Goal: Contribute content

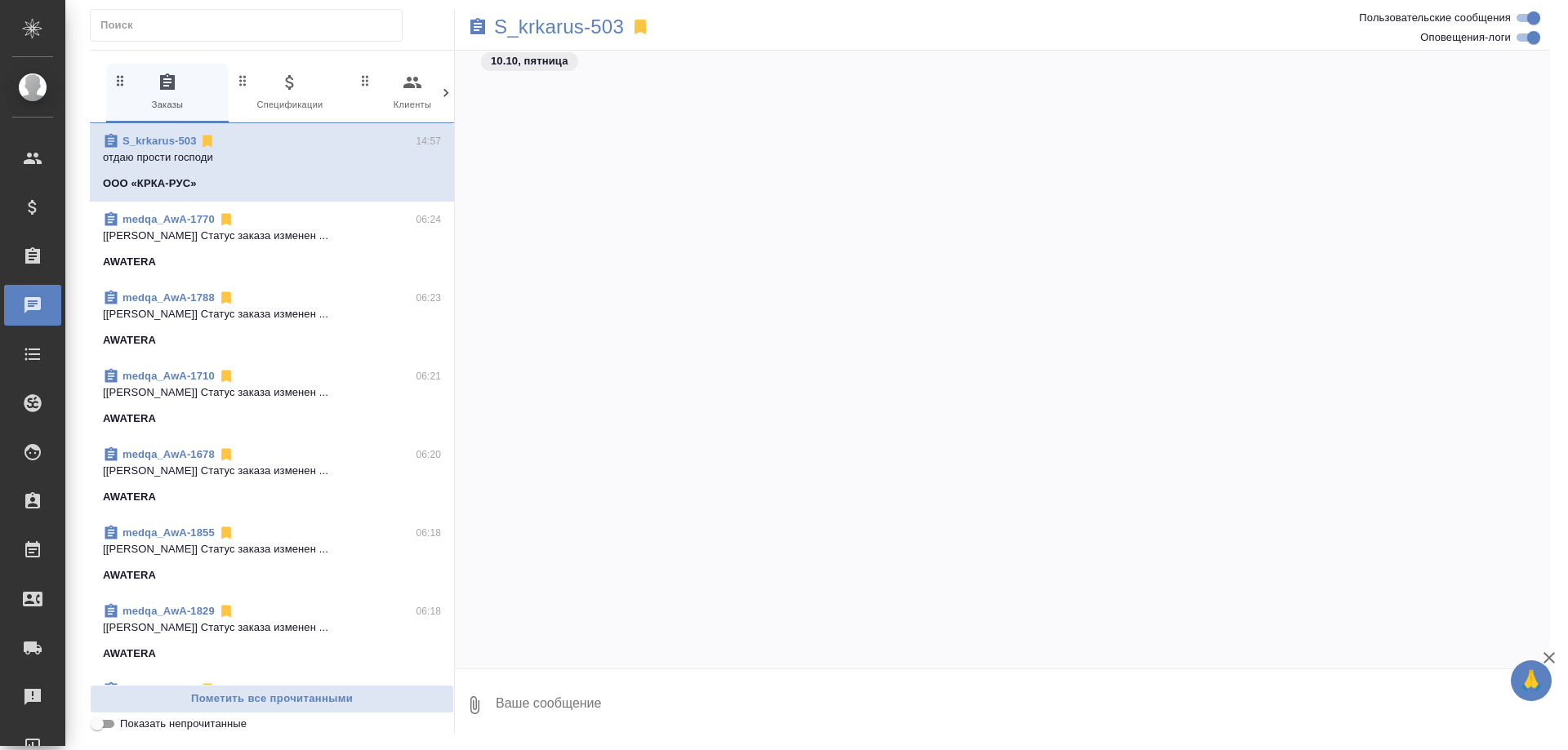
scroll to position [130463, 0]
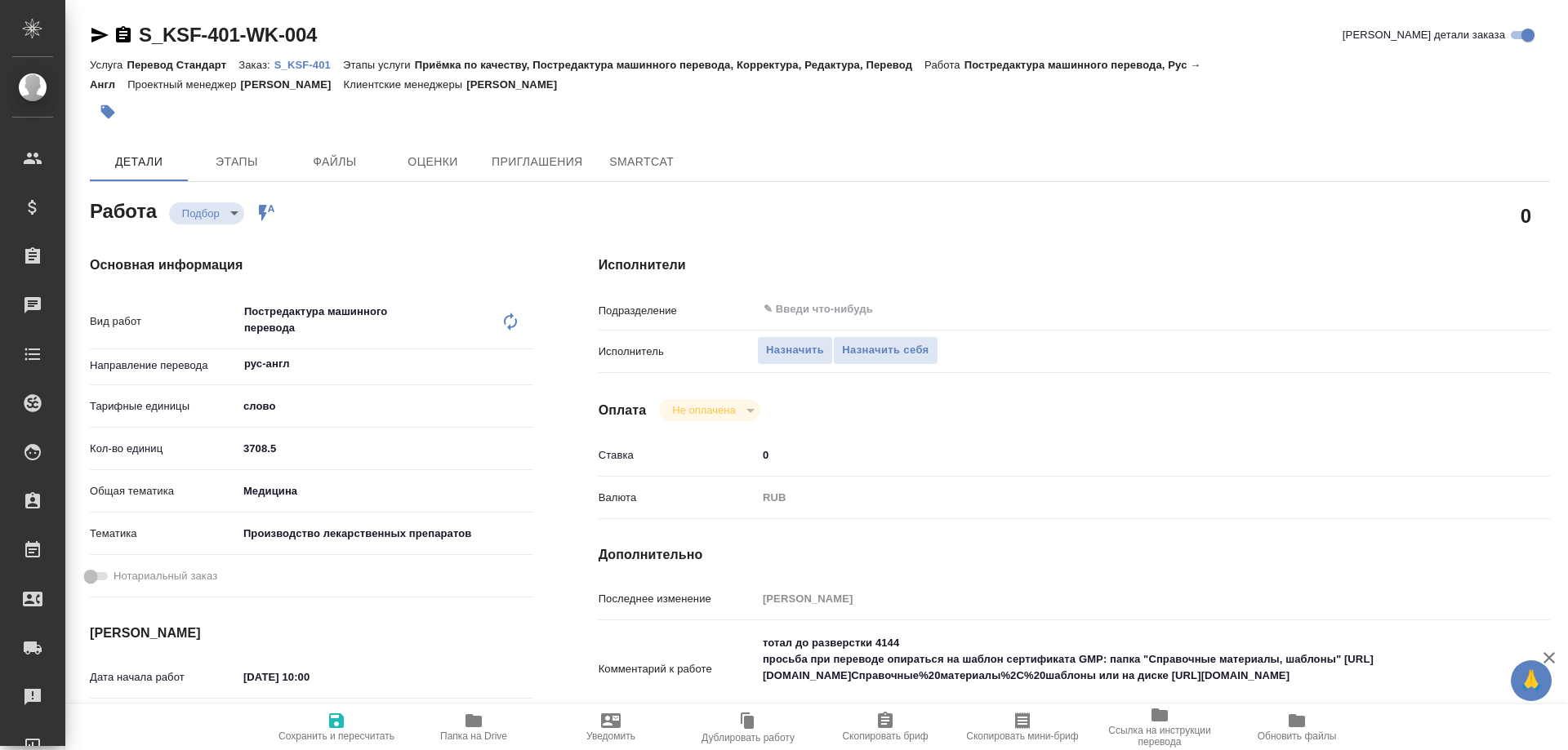
type textarea "x"
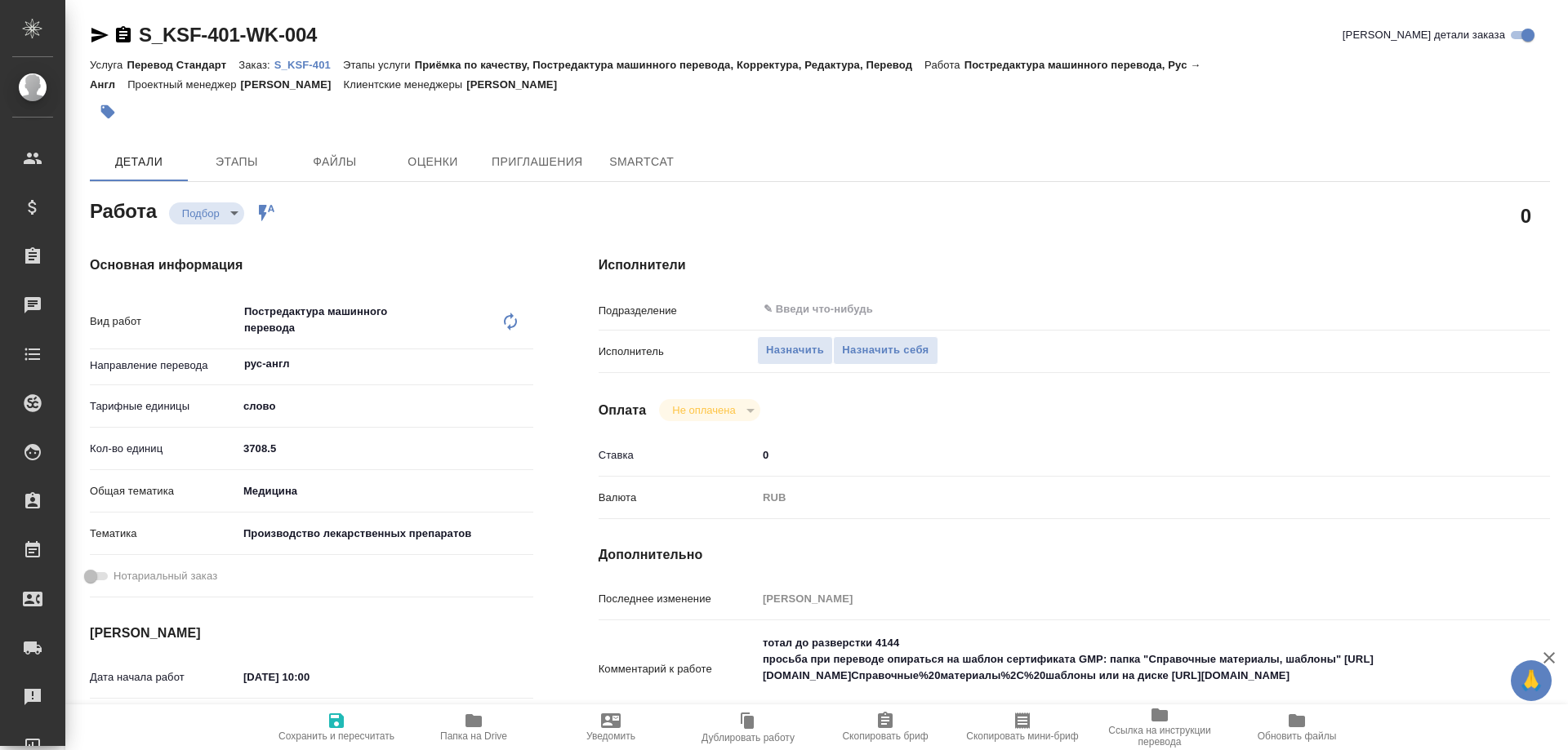
type textarea "x"
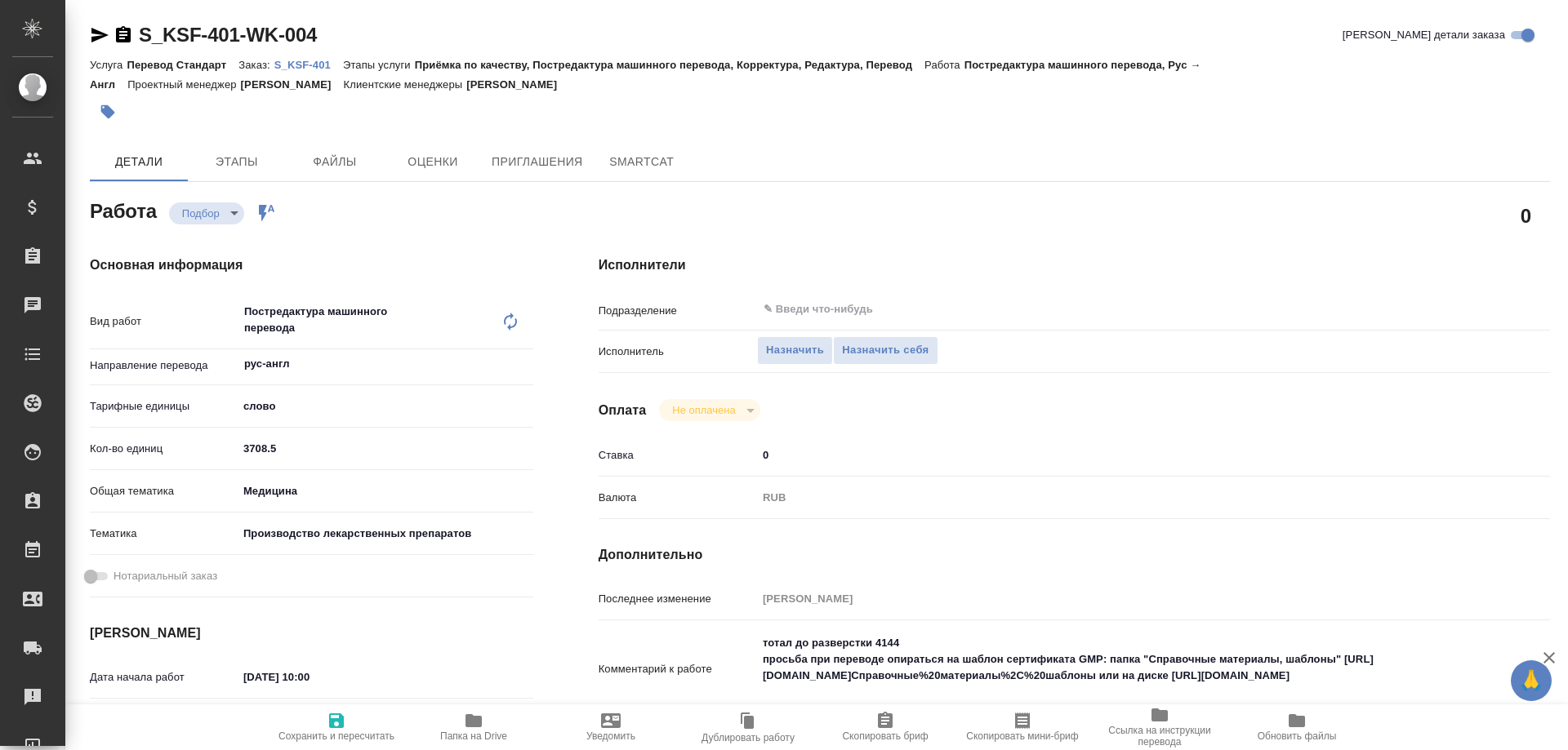
type textarea "x"
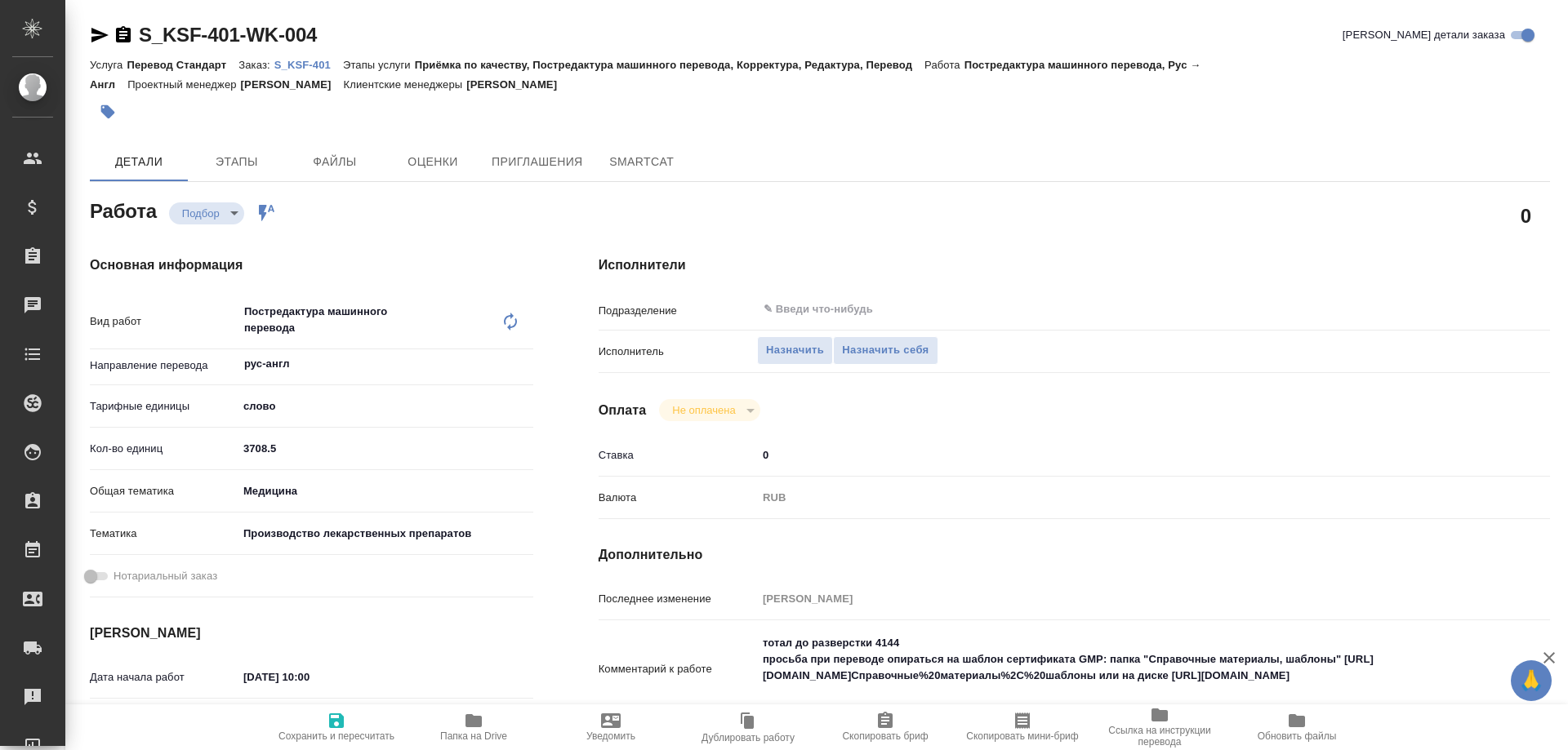
type textarea "x"
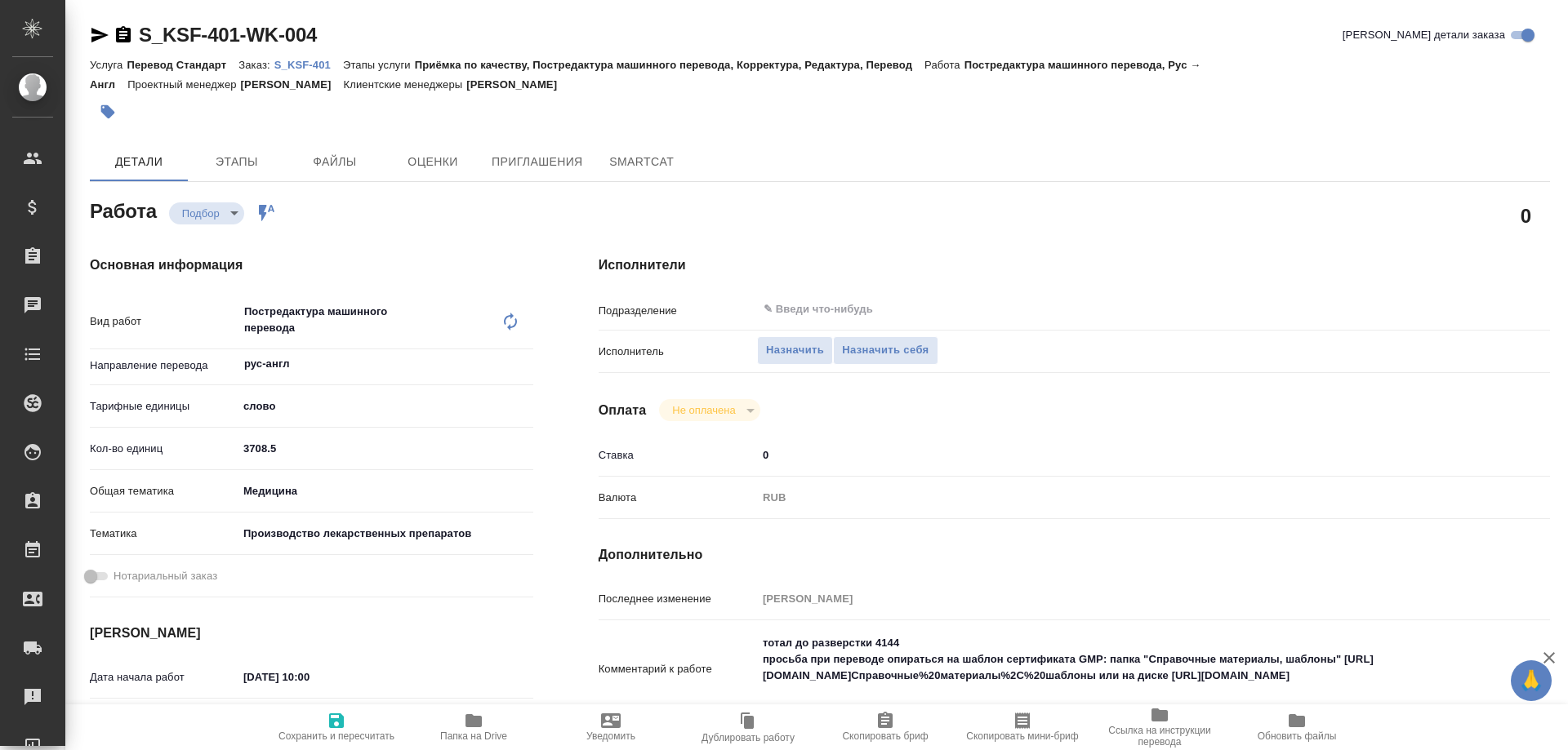
type textarea "x"
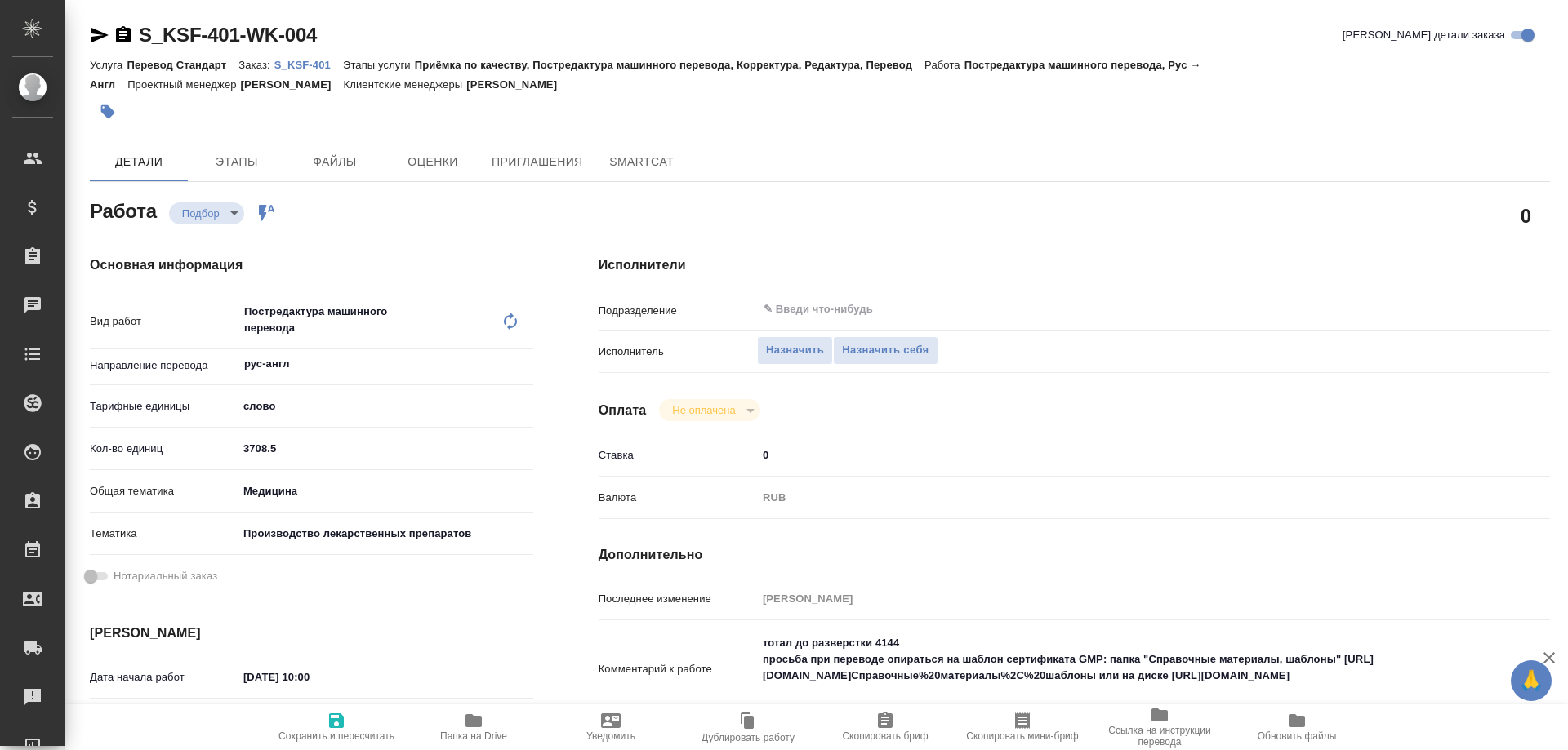
type textarea "x"
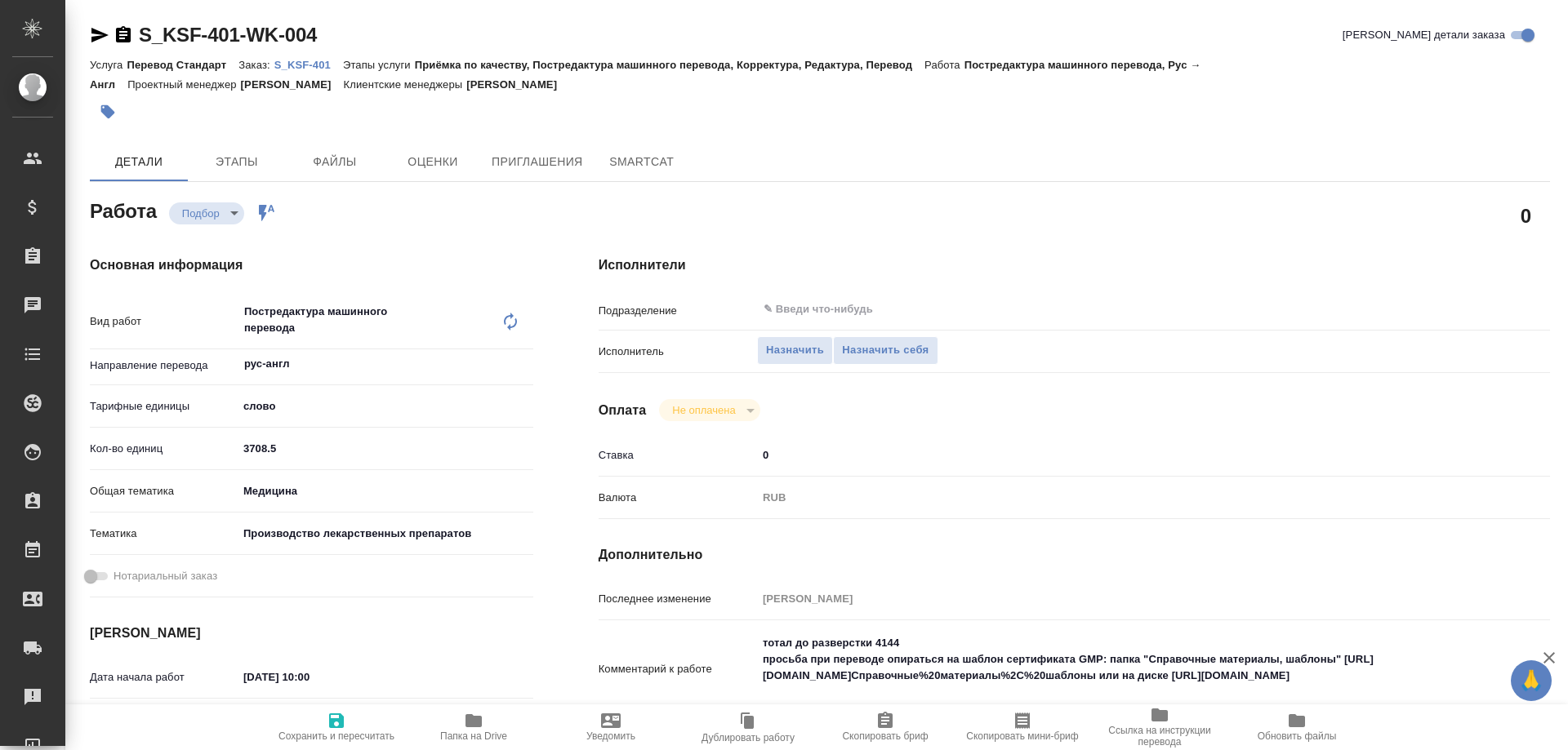
type textarea "x"
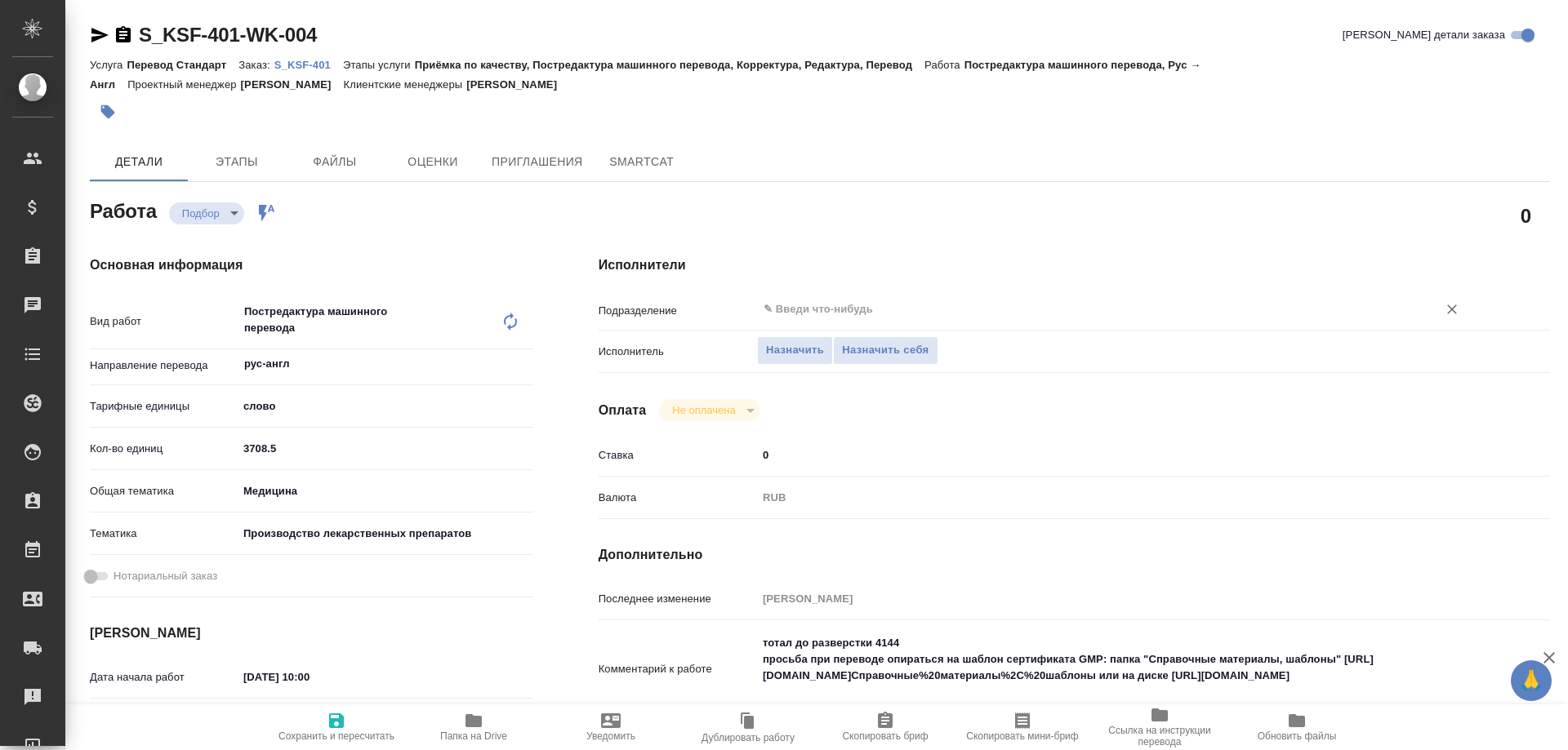
type textarea "x"
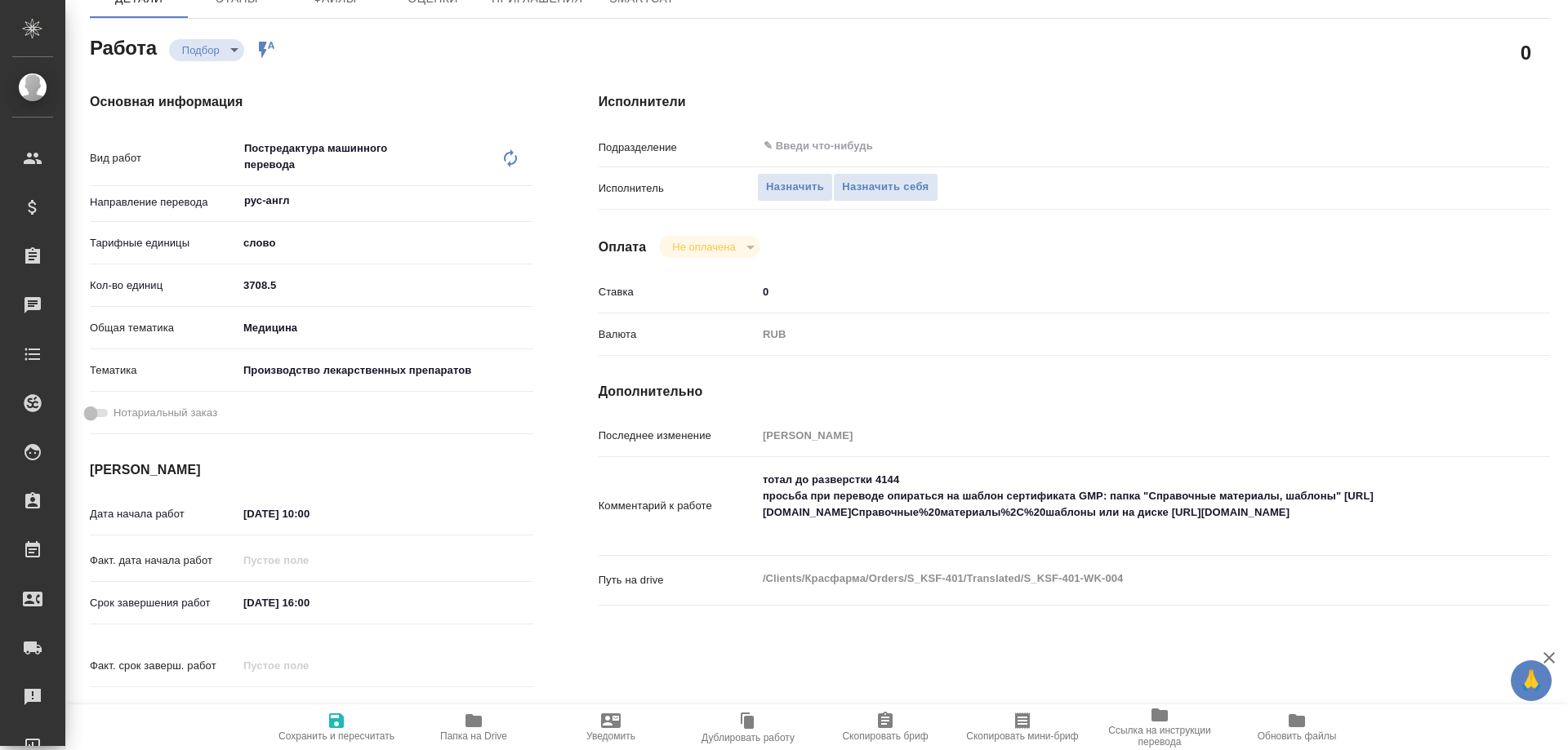
scroll to position [245, 0]
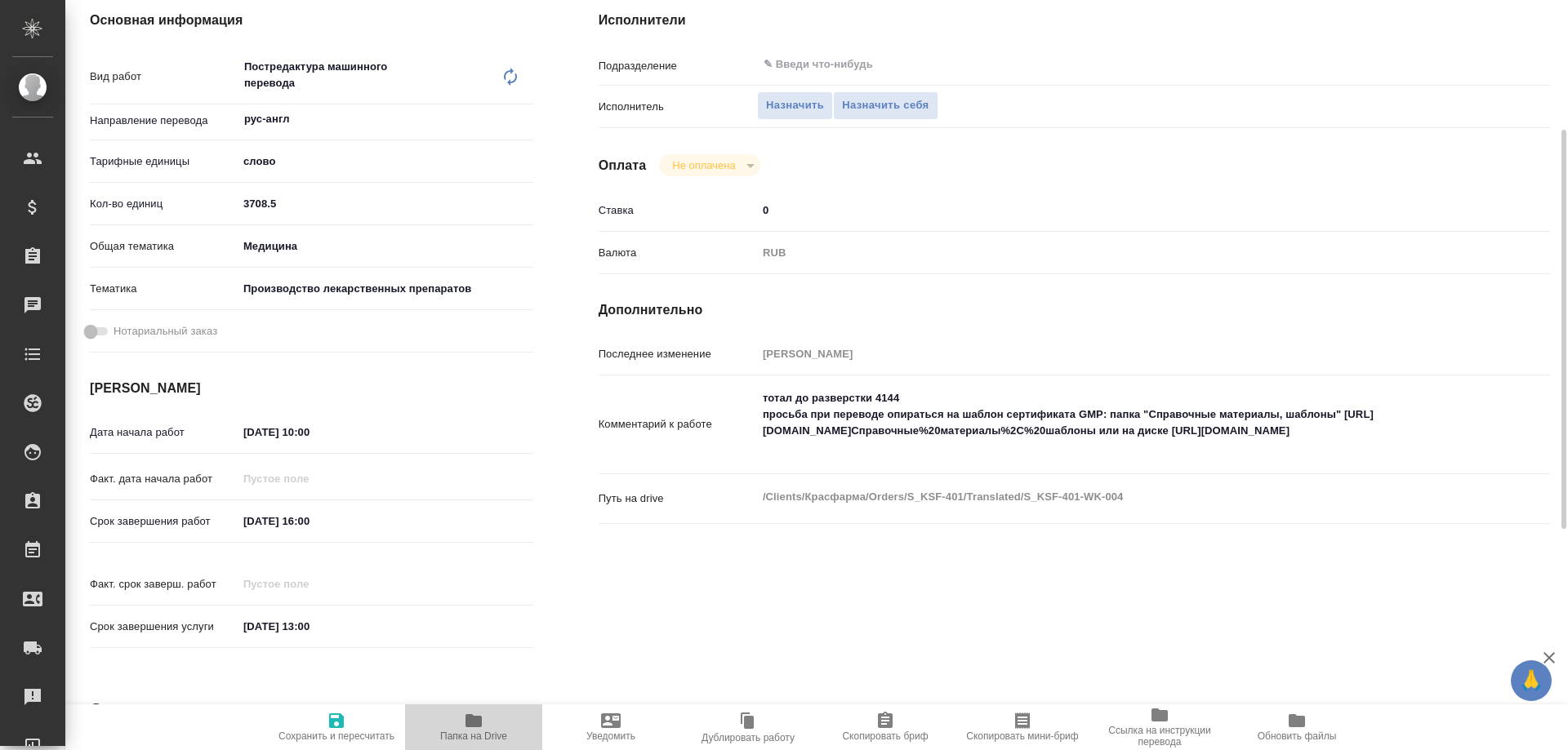
click at [479, 725] on icon "button" at bounding box center [473, 720] width 17 height 13
